Goal: Task Accomplishment & Management: Use online tool/utility

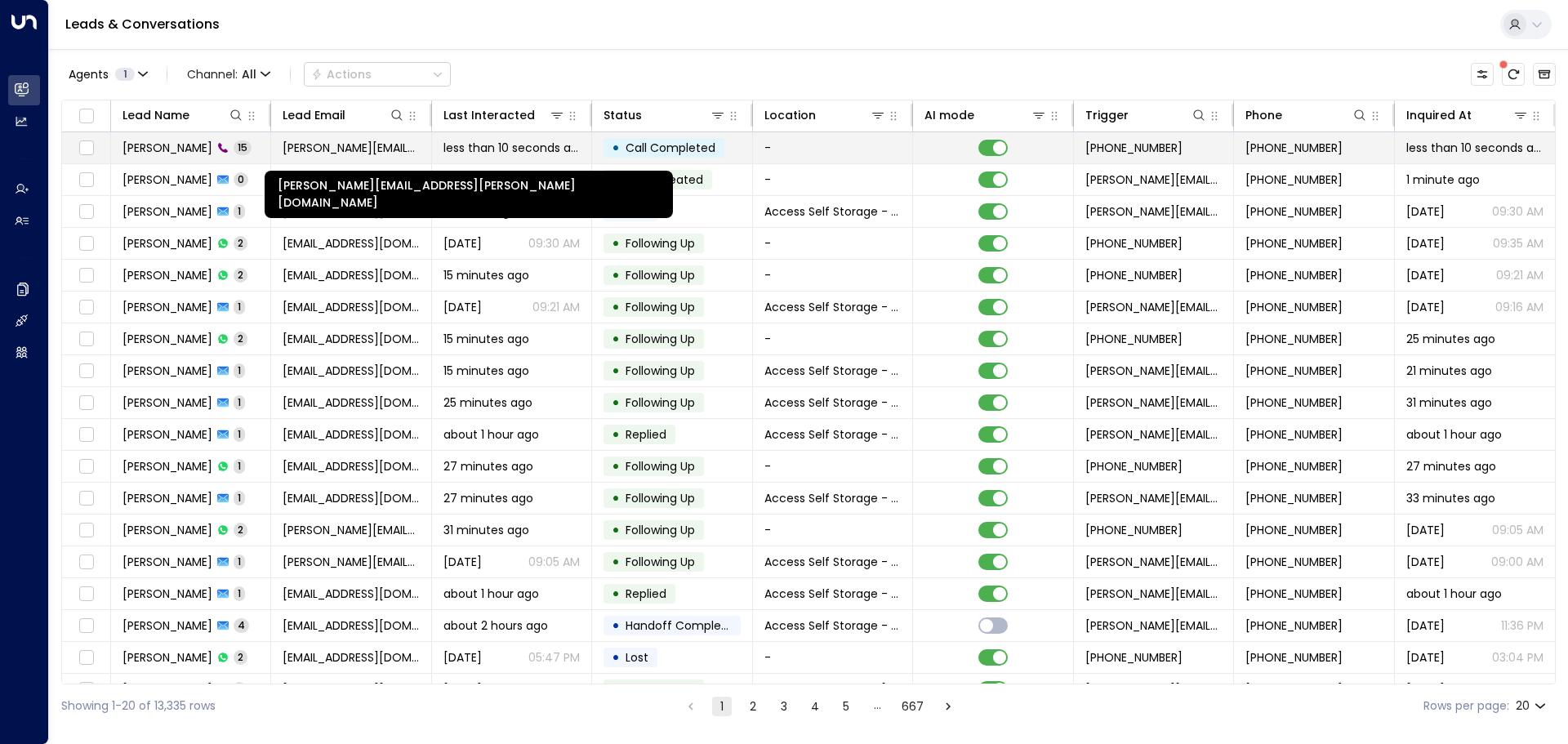
click at [348, 146] on span "[PERSON_NAME][EMAIL_ADDRESS][PERSON_NAME][DOMAIN_NAME]" at bounding box center [351, 148] width 136 height 17
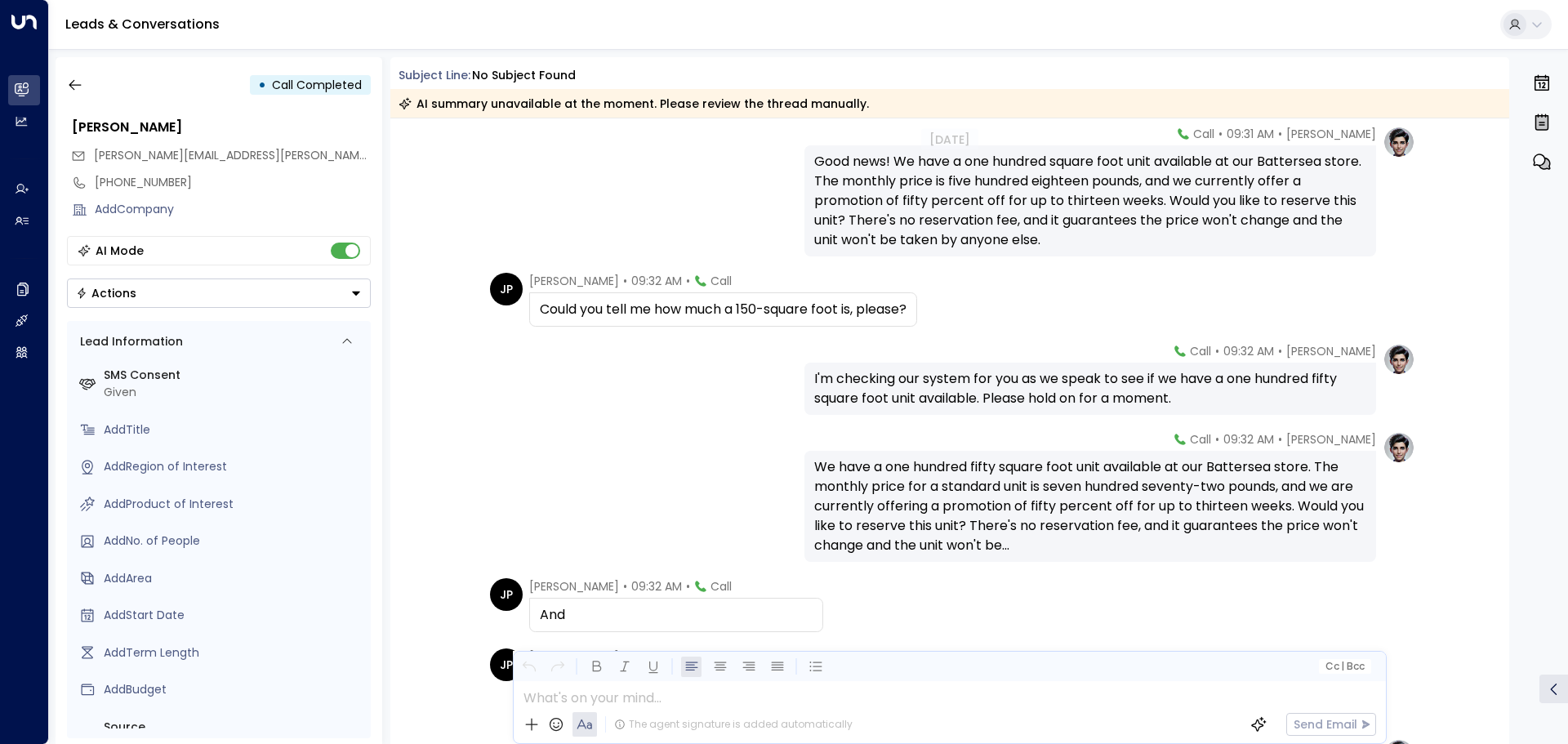
scroll to position [490, 0]
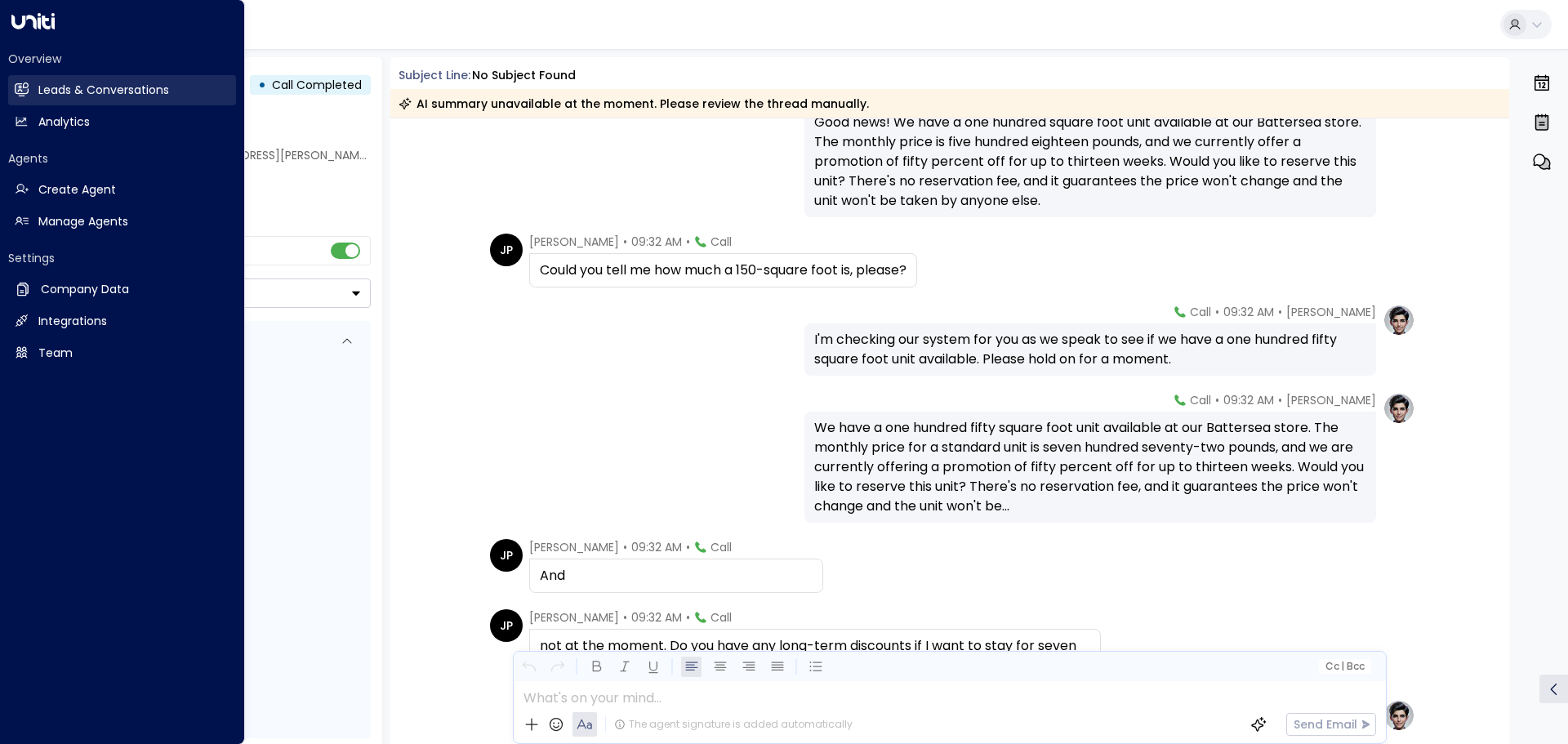
click at [50, 89] on h2 "Leads & Conversations" at bounding box center [104, 91] width 131 height 17
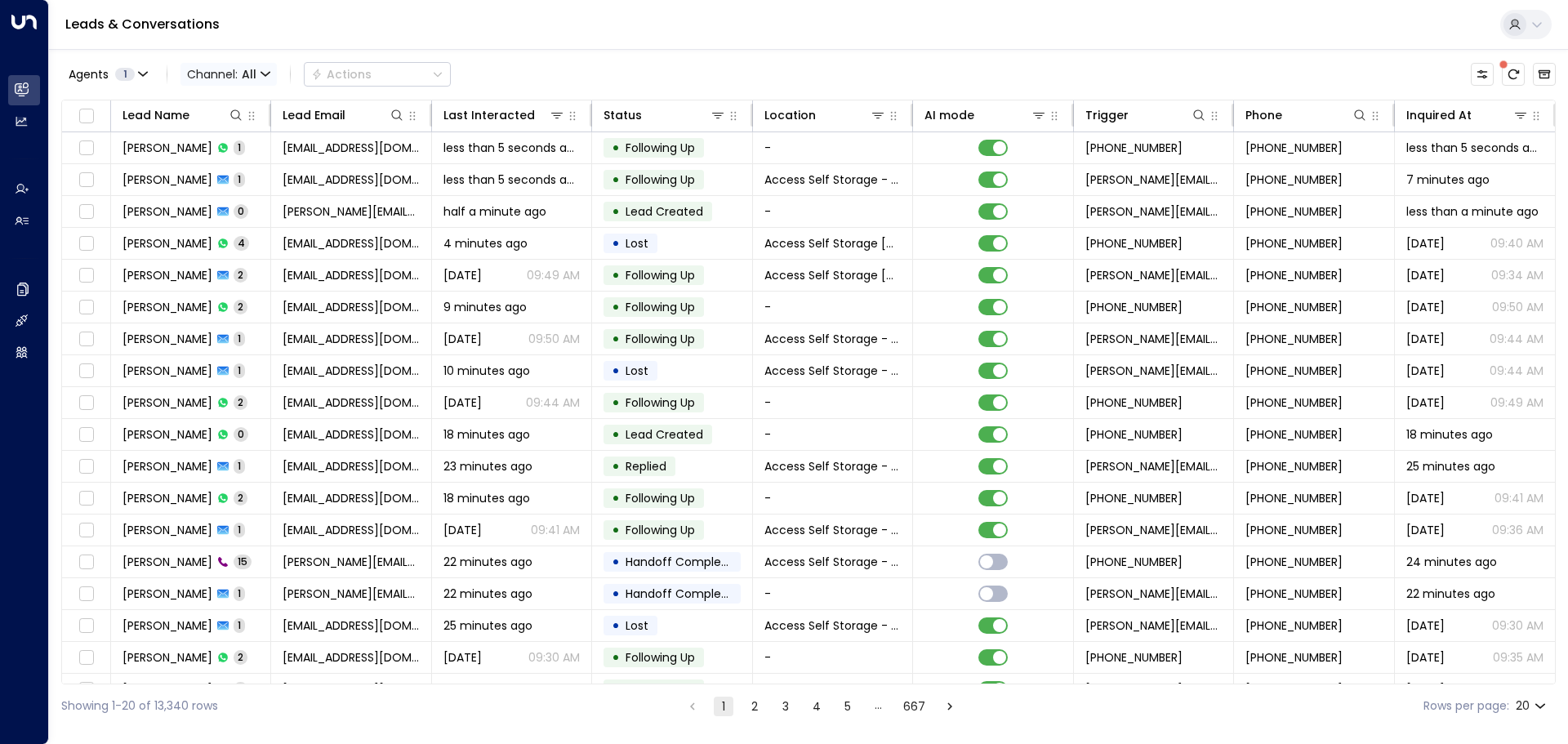
click at [266, 75] on icon "button" at bounding box center [265, 73] width 8 height 3
click at [264, 73] on icon "button" at bounding box center [265, 74] width 10 height 10
click at [209, 172] on span "Voice" at bounding box center [207, 167] width 25 height 10
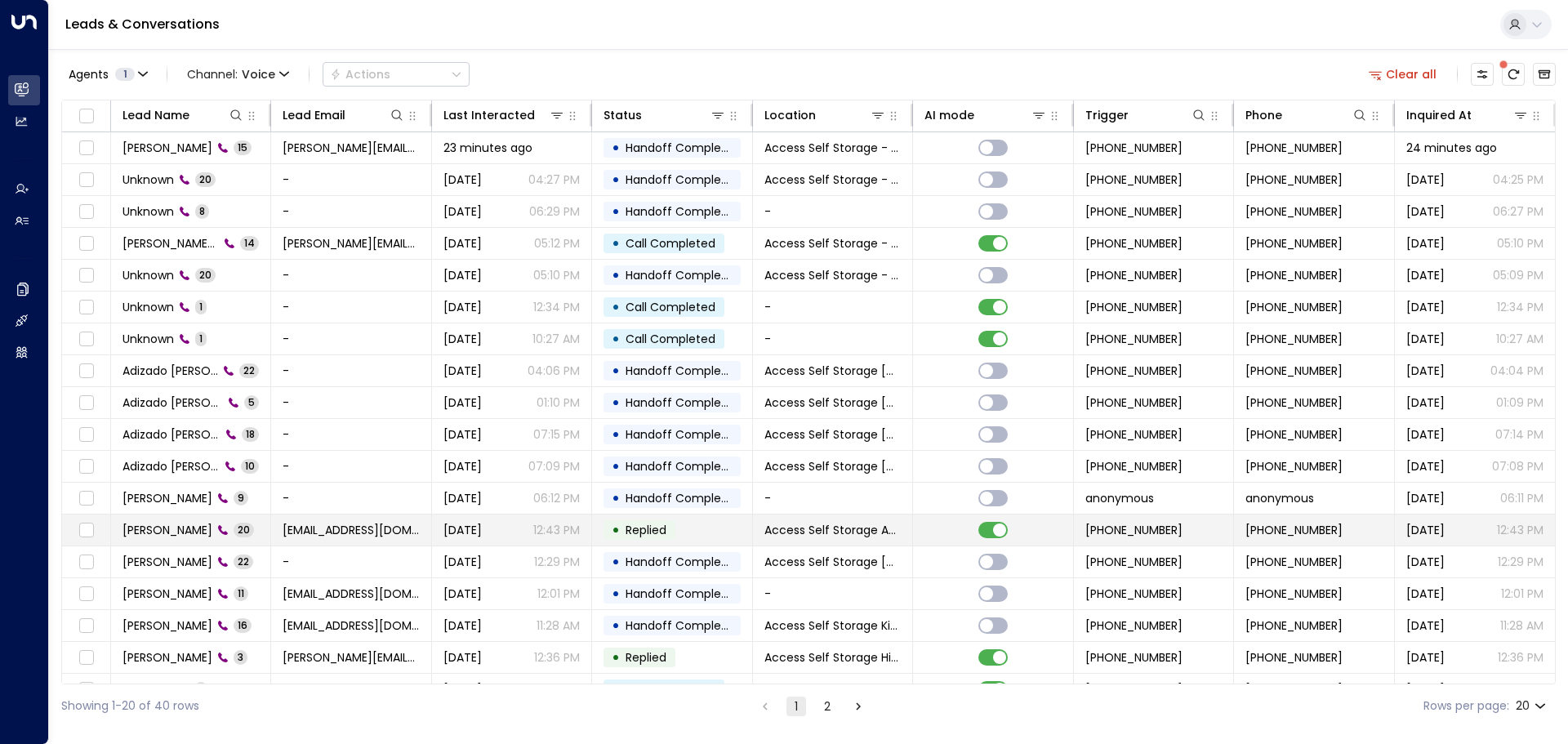
click at [258, 528] on td "[PERSON_NAME] 20" at bounding box center [190, 530] width 160 height 31
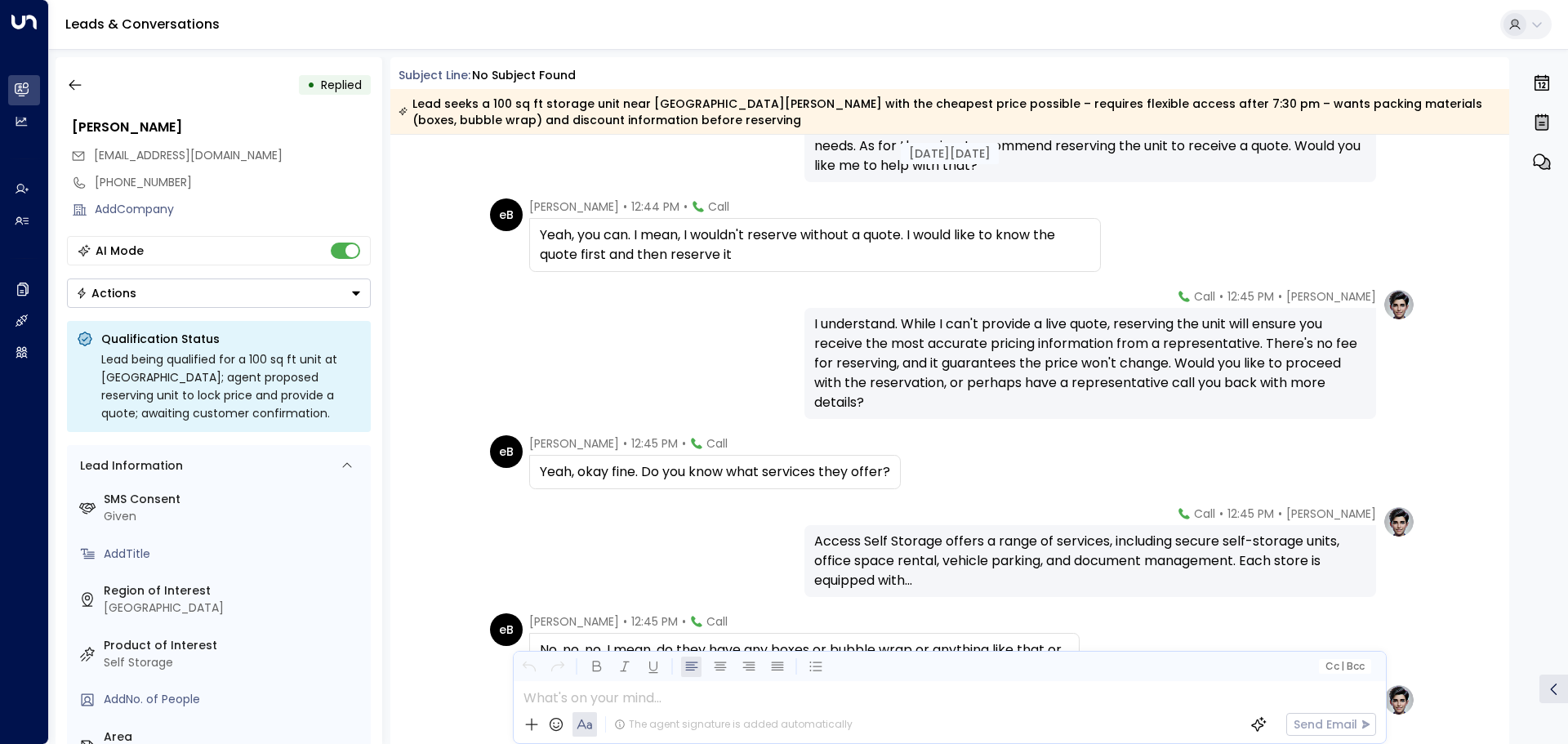
scroll to position [828, 0]
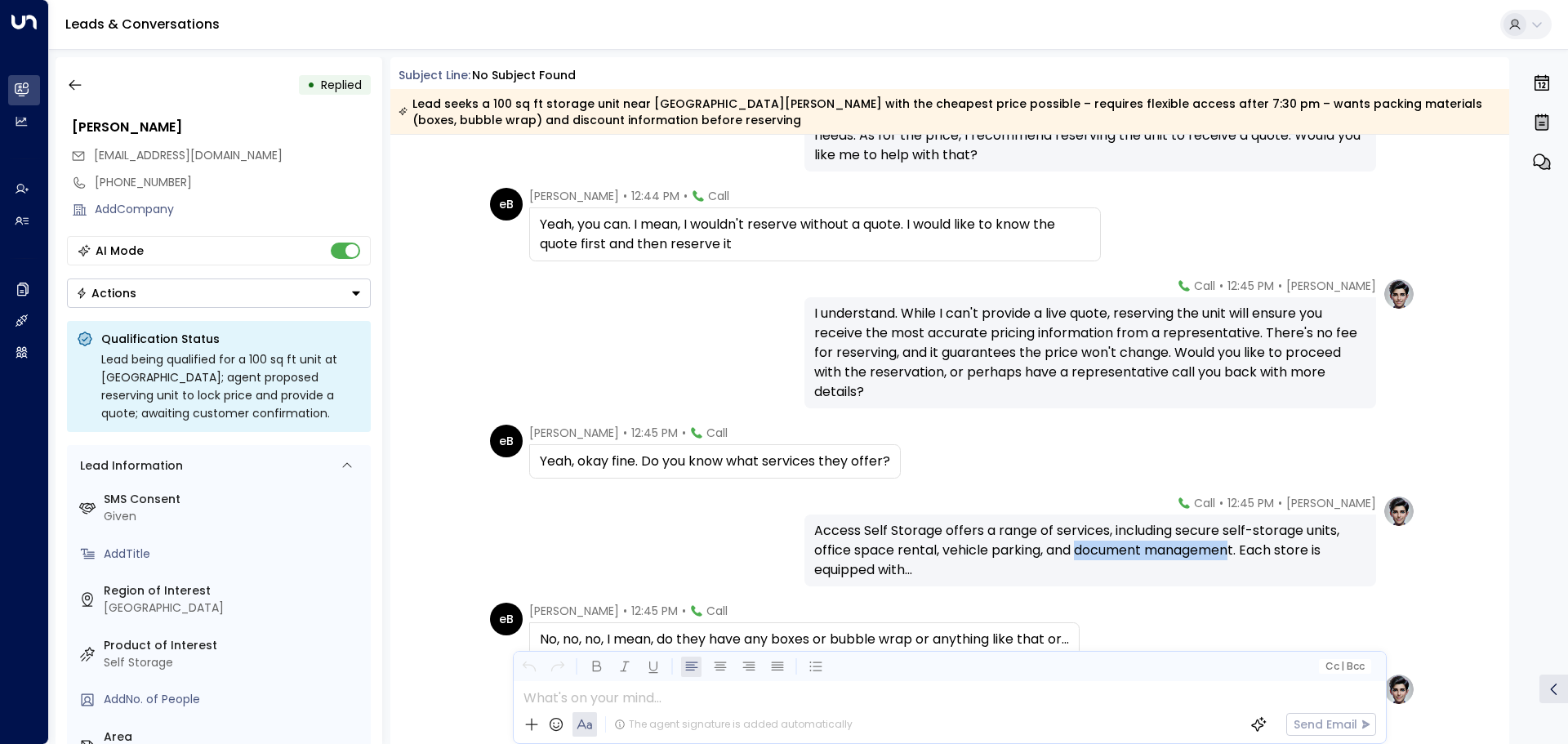
drag, startPoint x: 1234, startPoint y: 552, endPoint x: 1078, endPoint y: 546, distance: 156.1
click at [1078, 546] on div "Access Self Storage offers a range of services, including secure self-storage u…" at bounding box center [1090, 550] width 552 height 59
copy div "document managemen"
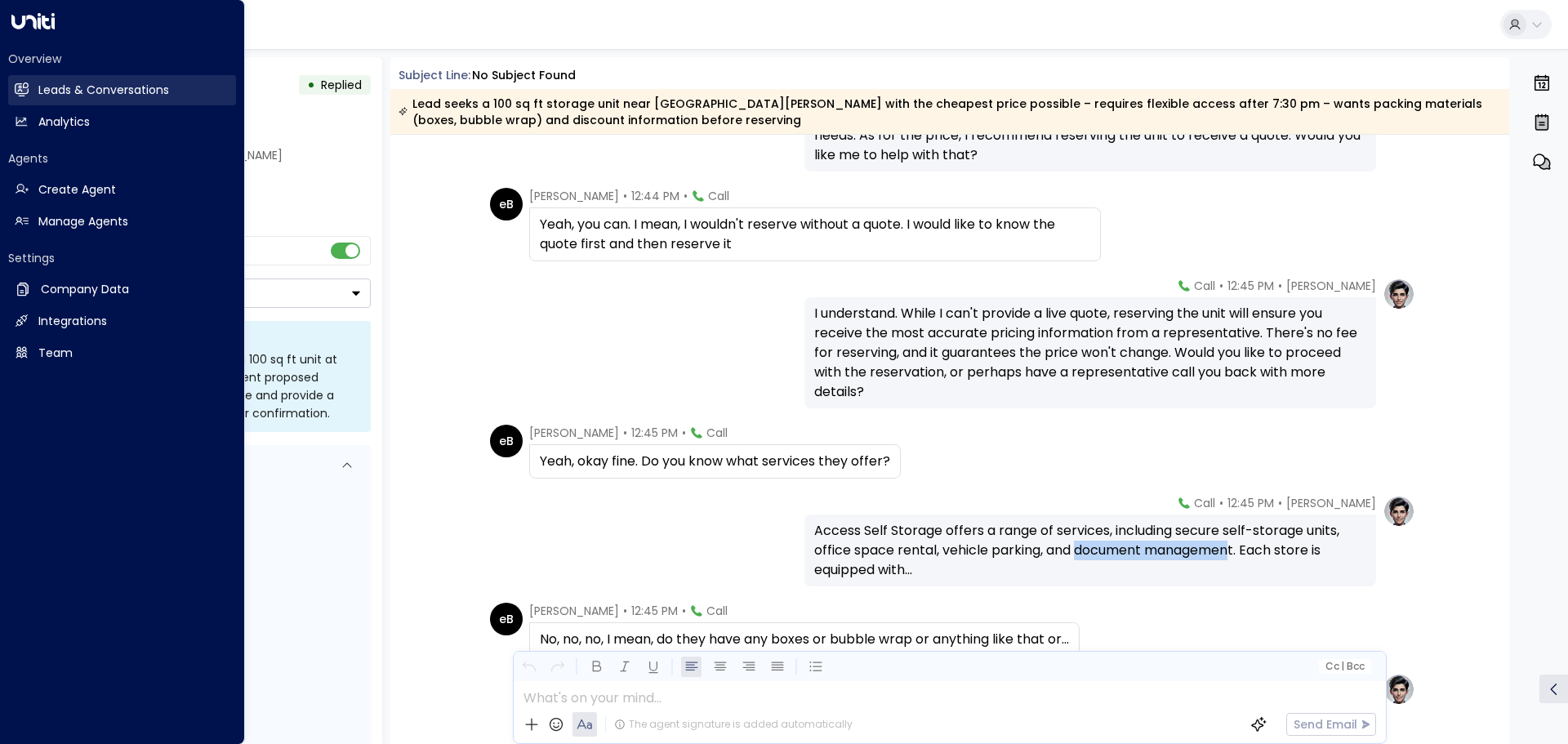
click at [70, 85] on h2 "Leads & Conversations" at bounding box center [104, 91] width 131 height 17
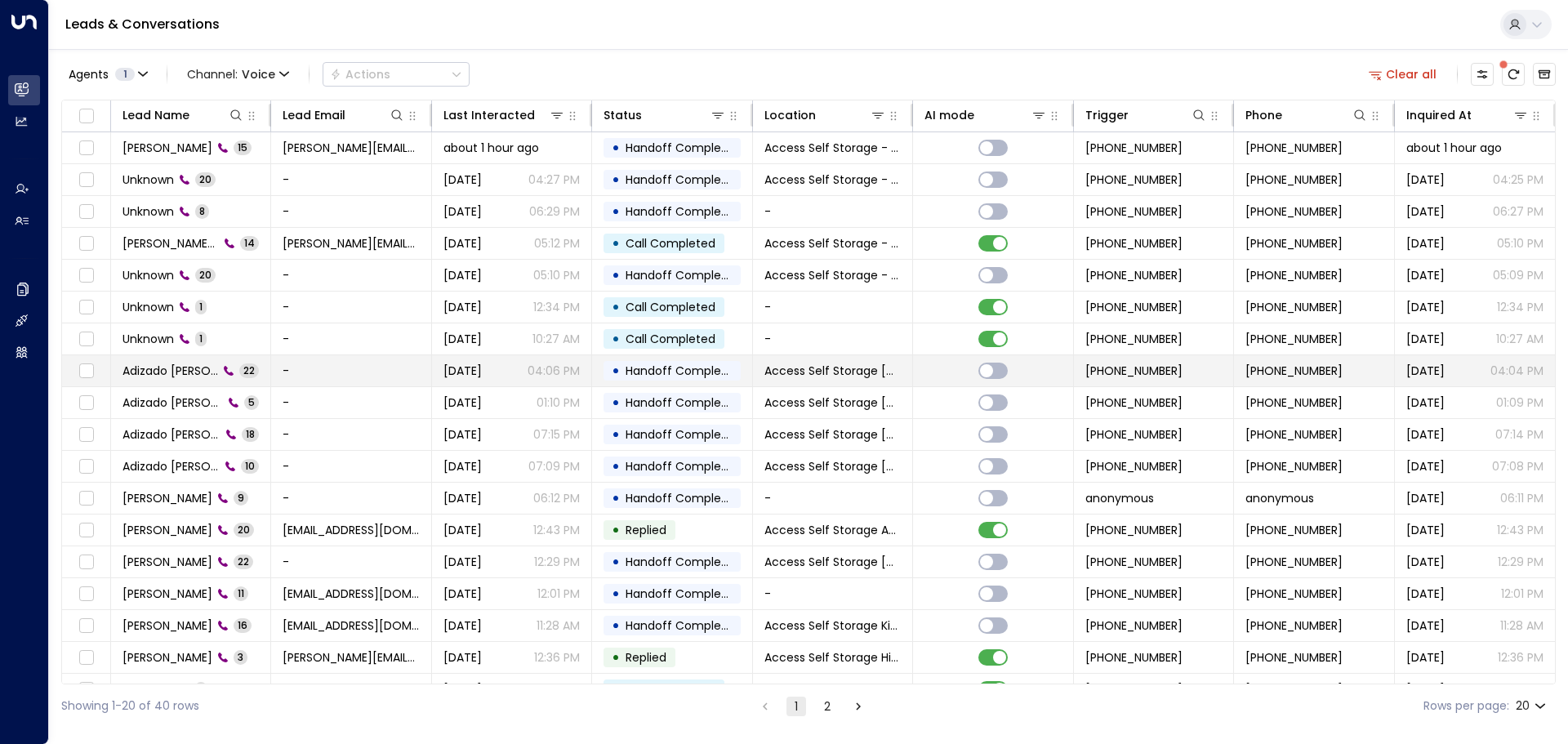
click at [251, 366] on td "Adizado [PERSON_NAME] 22" at bounding box center [190, 371] width 160 height 31
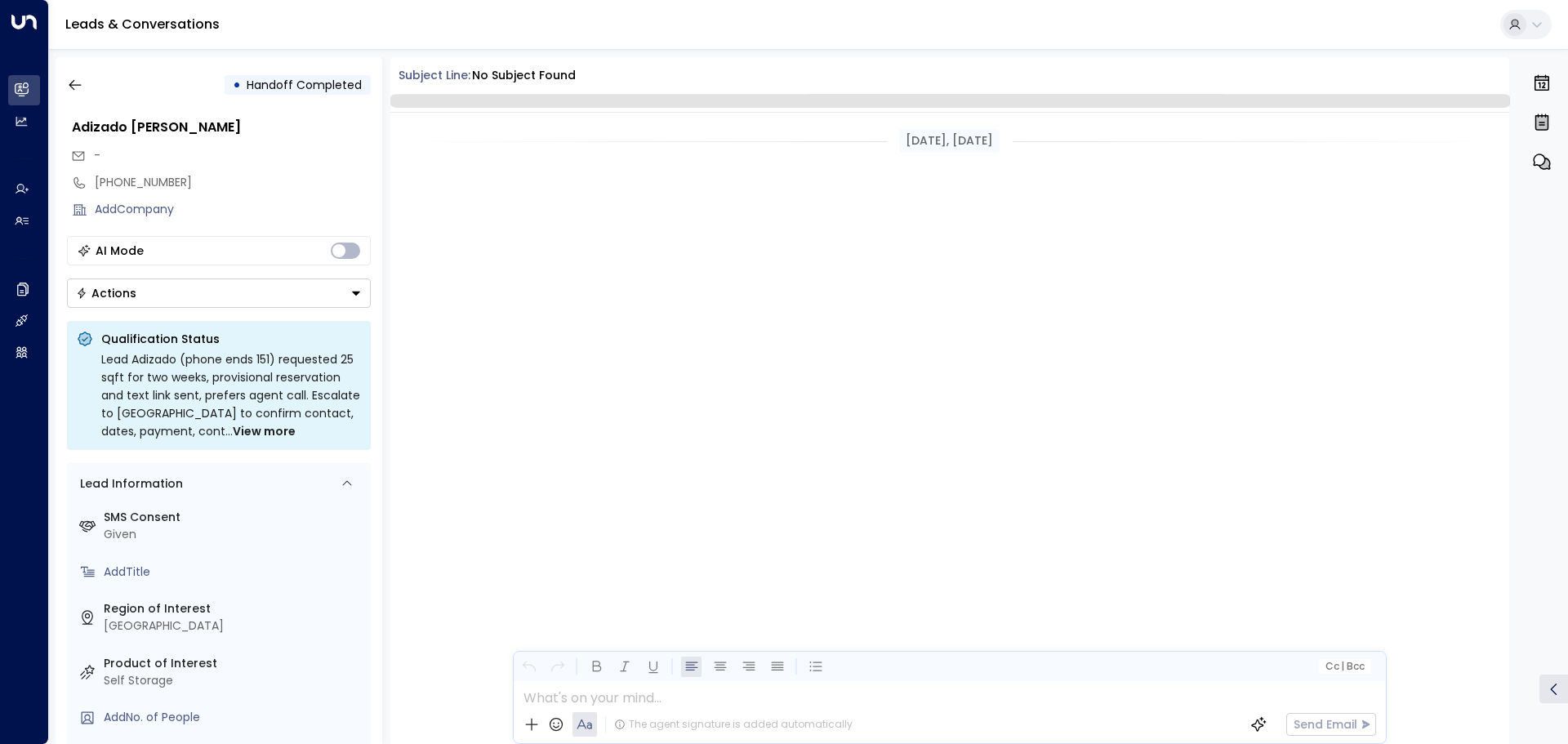
scroll to position [3441, 0]
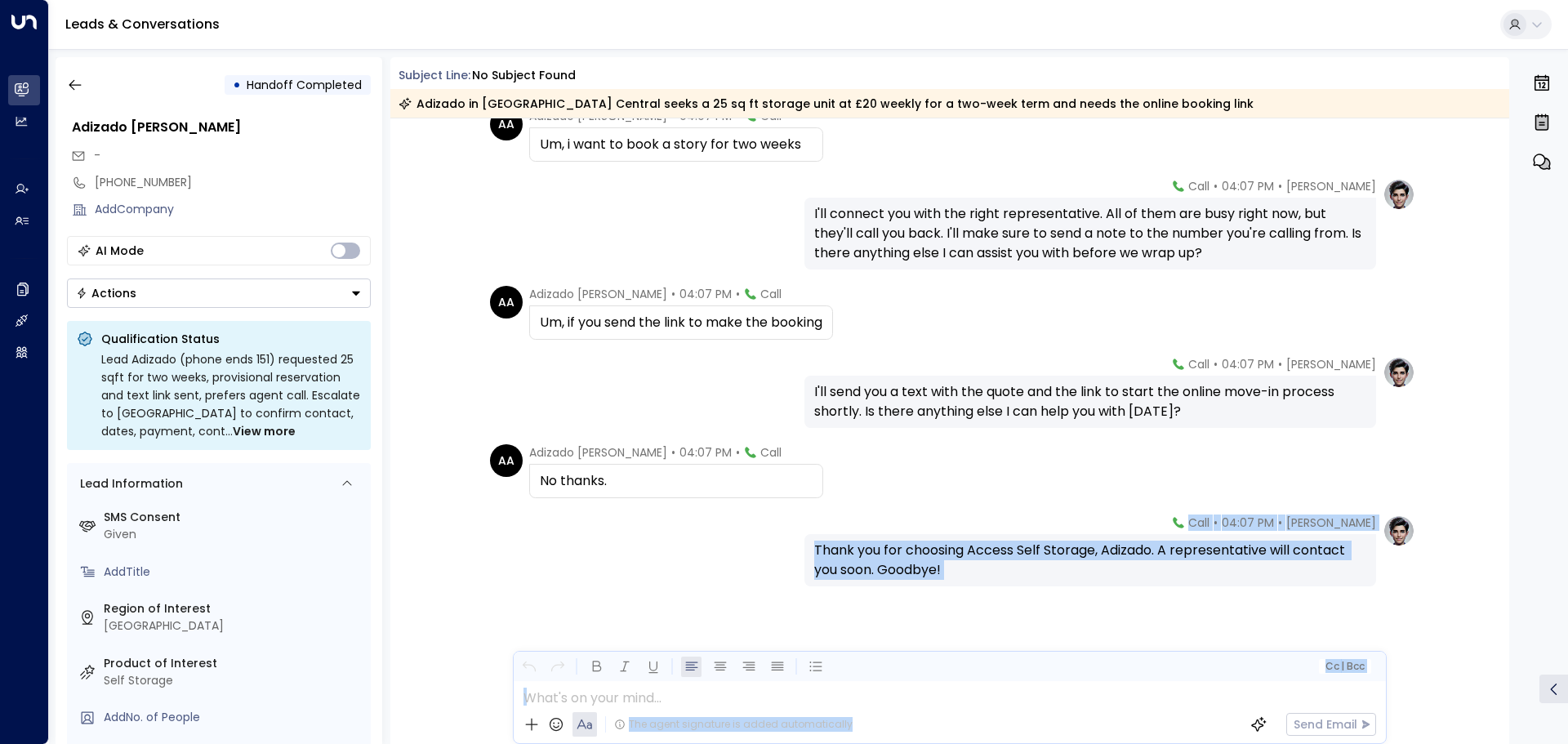
drag, startPoint x: 1503, startPoint y: 658, endPoint x: 1567, endPoint y: 324, distance: 340.1
click at [1567, 324] on div "• Handoff Completed Adizado [PERSON_NAME] - [PHONE_NUMBER] Add Company AI Mode …" at bounding box center [812, 400] width 1513 height 687
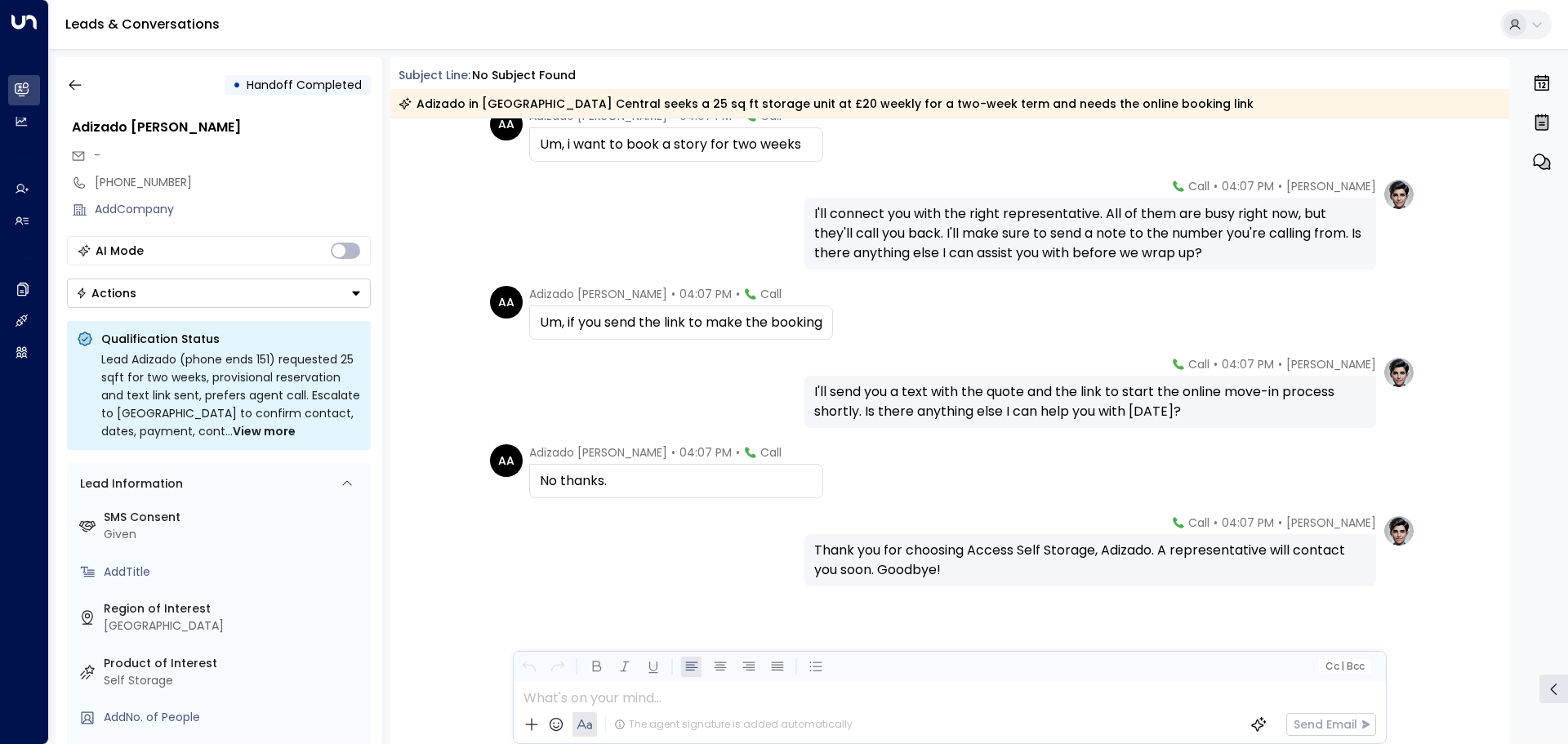
click at [1492, 484] on div "AA Adizado [PERSON_NAME] • 04:07 PM • Call No thanks." at bounding box center [950, 472] width 1119 height 54
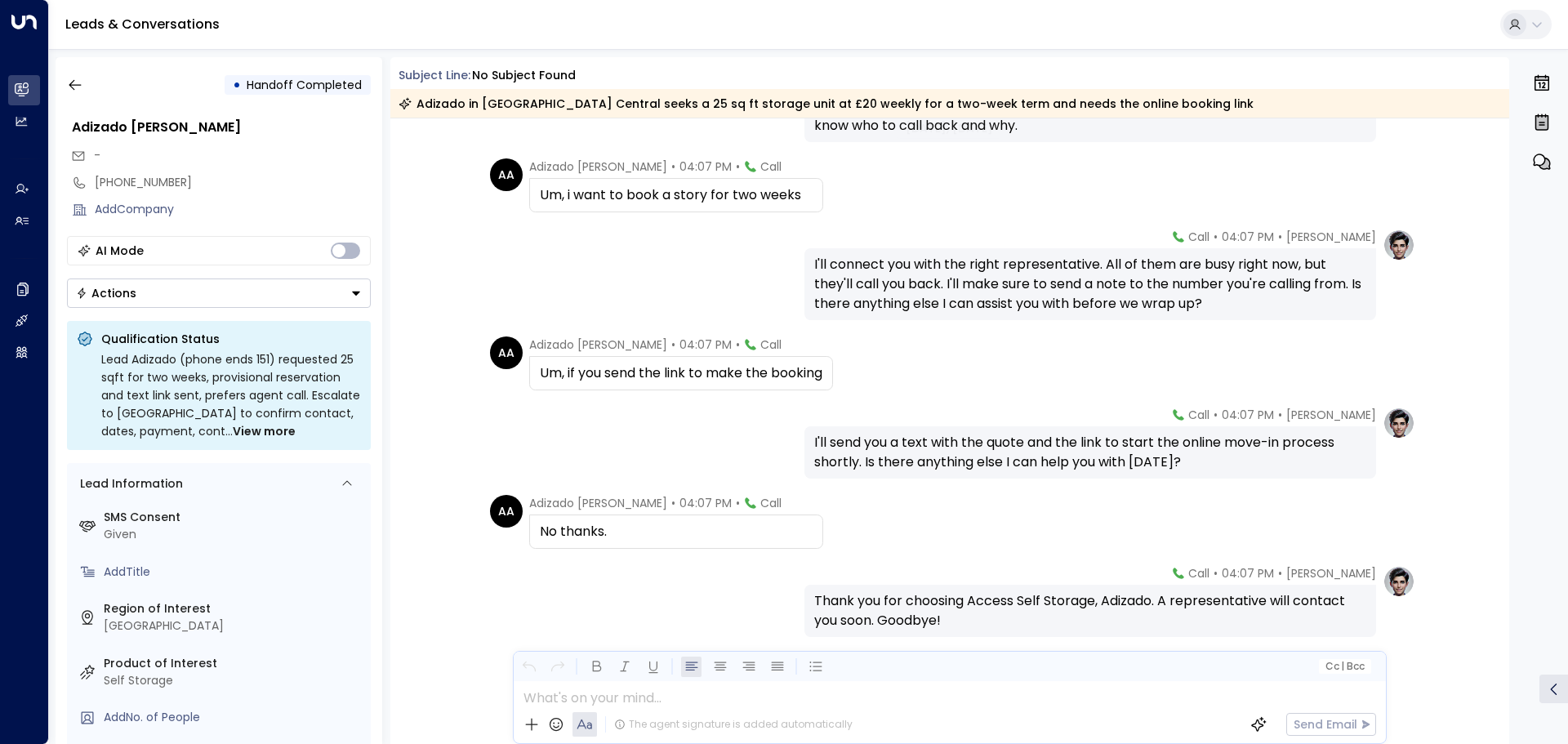
scroll to position [1433, 0]
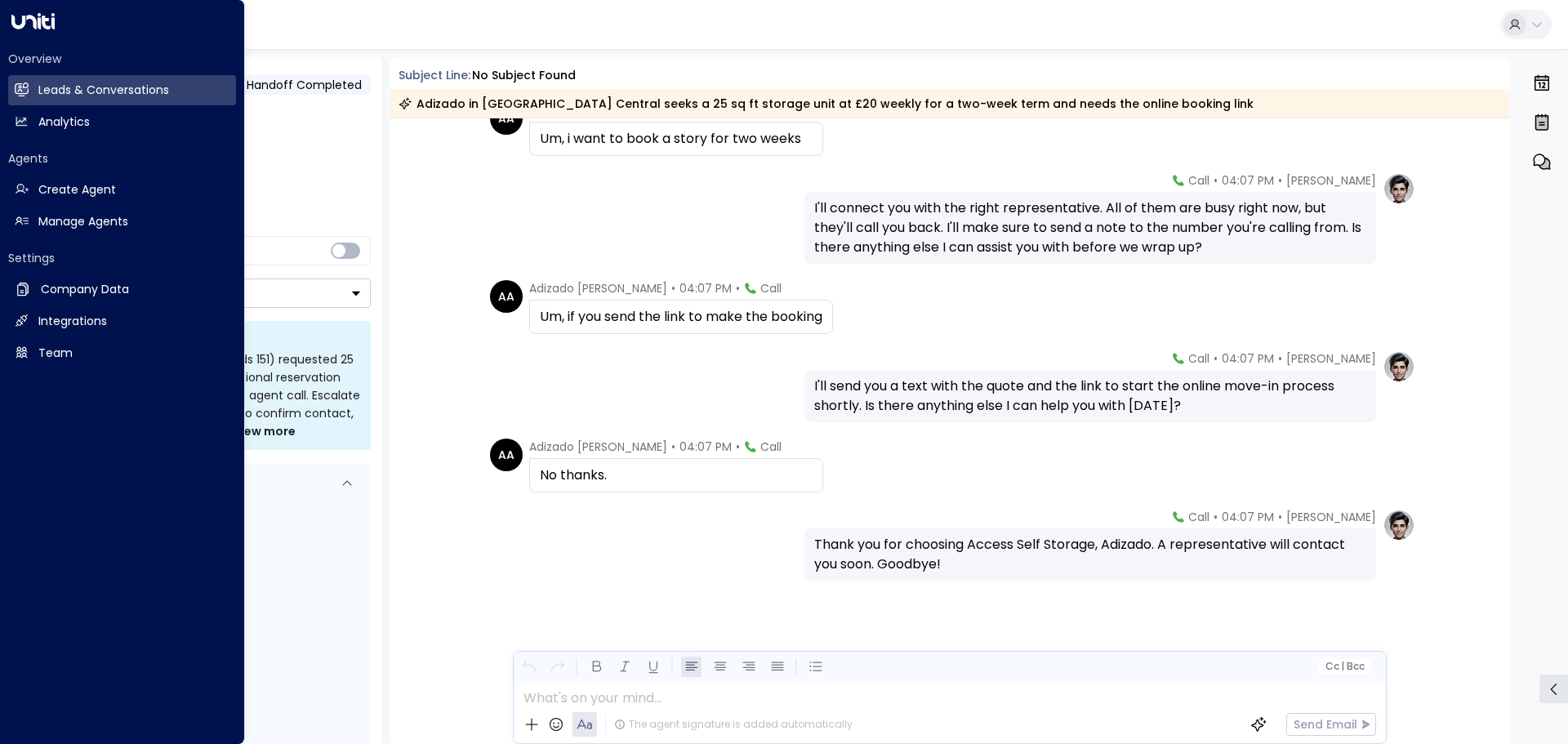
drag, startPoint x: 61, startPoint y: 88, endPoint x: 3, endPoint y: 132, distance: 72.8
click at [61, 88] on h2 "Leads & Conversations" at bounding box center [104, 91] width 131 height 17
